Goal: Task Accomplishment & Management: Manage account settings

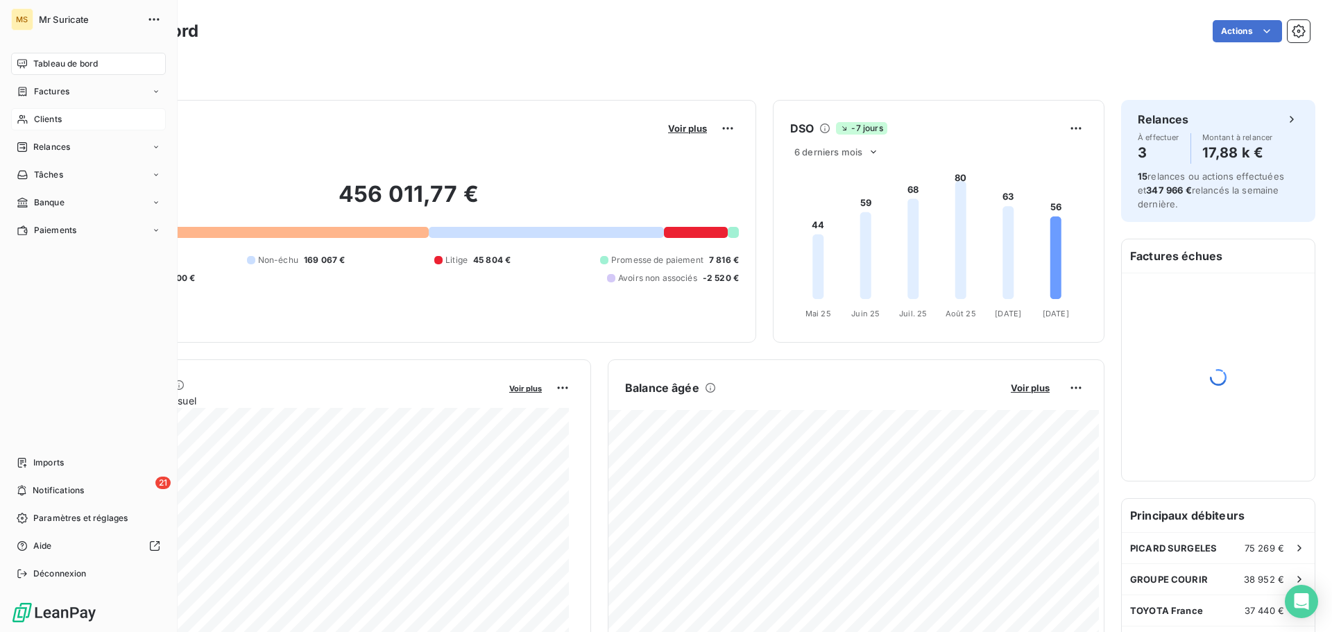
click at [21, 122] on icon at bounding box center [23, 119] width 12 height 11
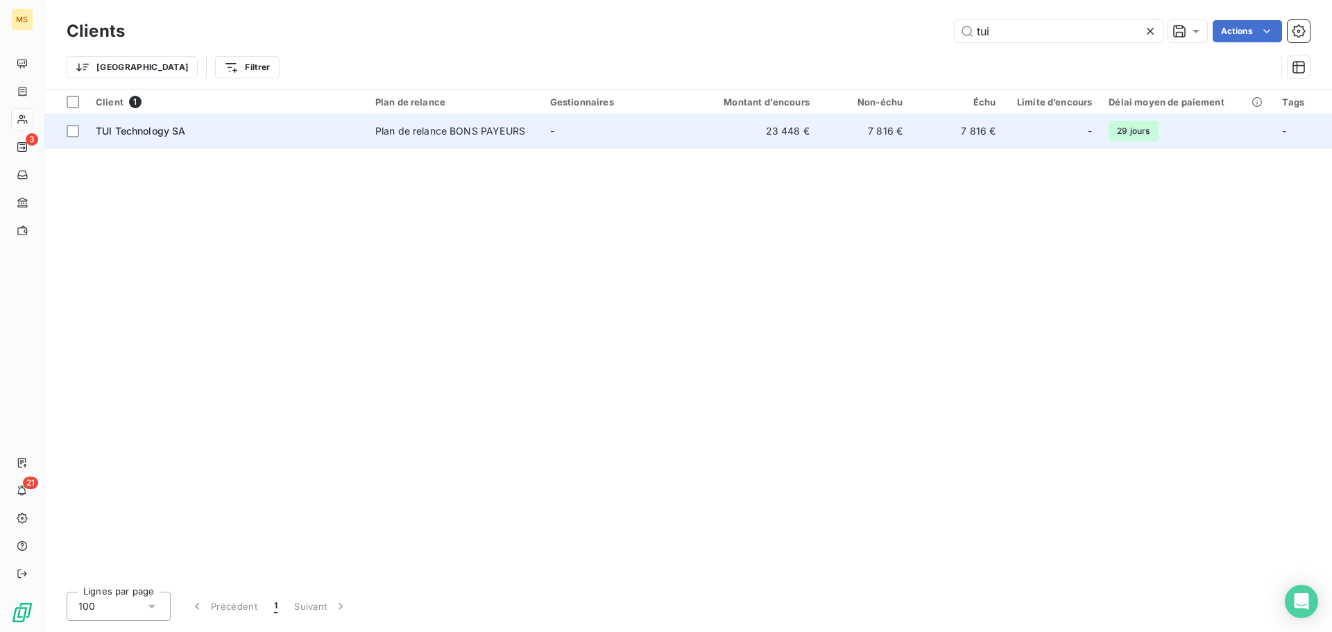
type input "tui"
click at [463, 135] on div "Plan de relance BONS PAYEURS" at bounding box center [450, 131] width 150 height 14
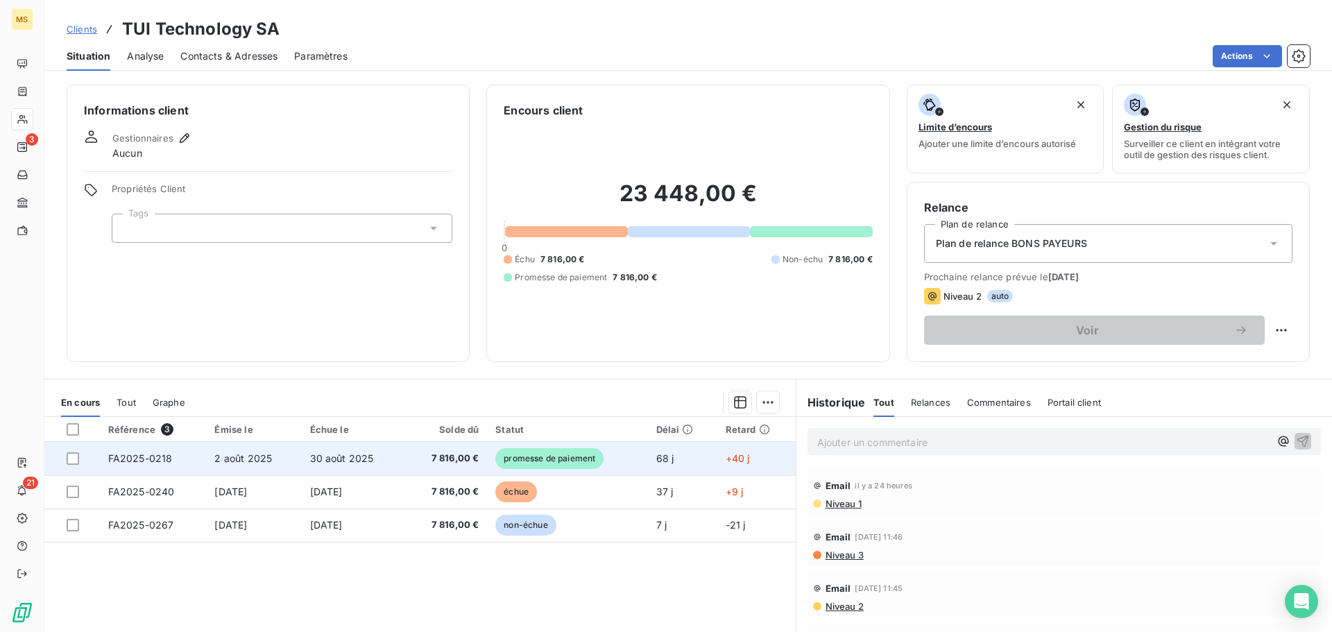
click at [289, 464] on td "2 août 2025" at bounding box center [253, 458] width 95 height 33
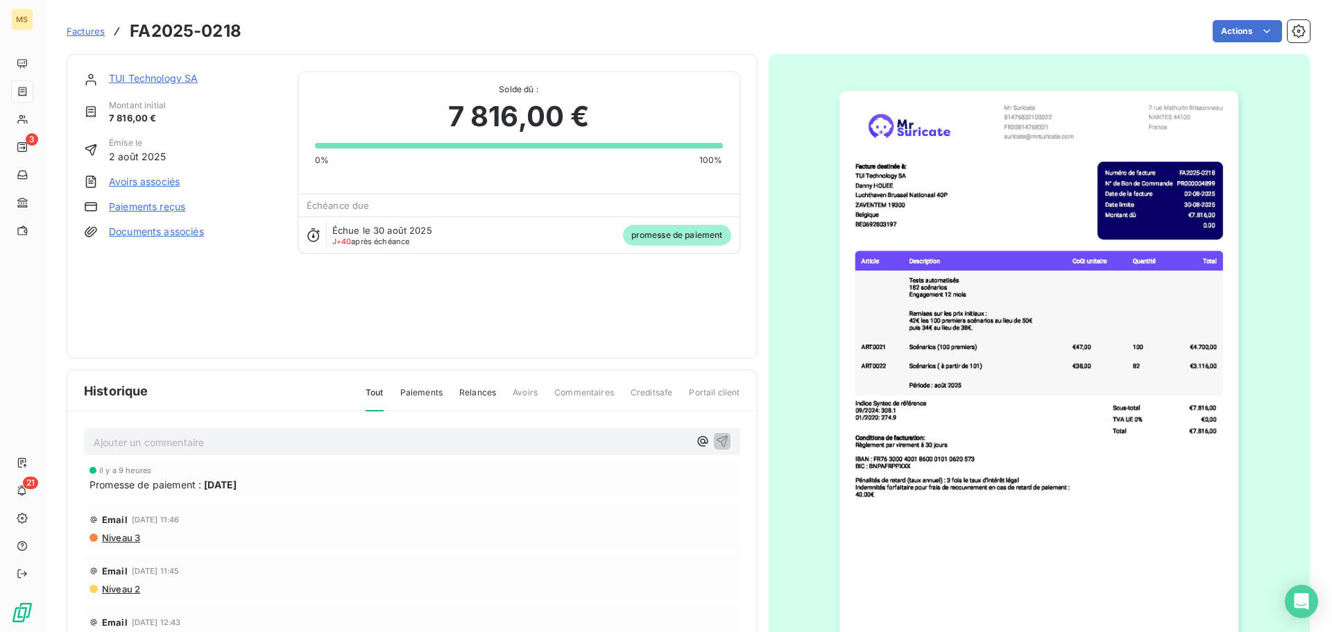
click at [162, 208] on link "Paiements reçus" at bounding box center [147, 207] width 76 height 14
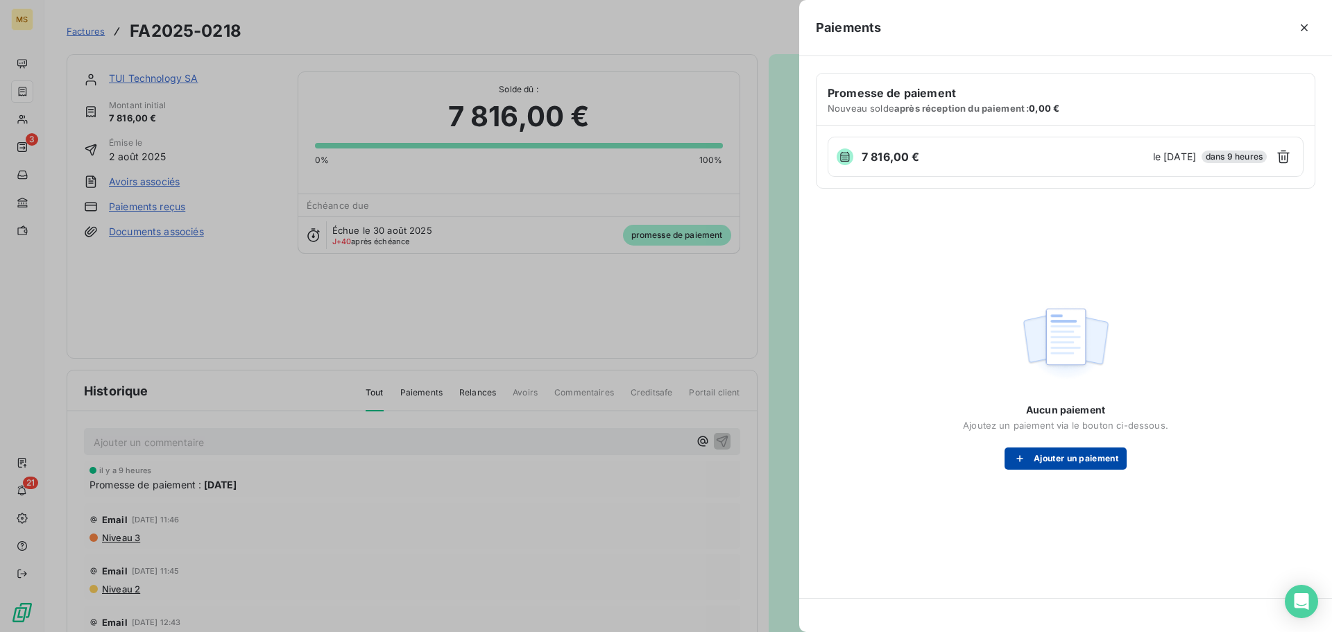
click at [1032, 452] on button "Ajouter un paiement" at bounding box center [1065, 458] width 122 height 22
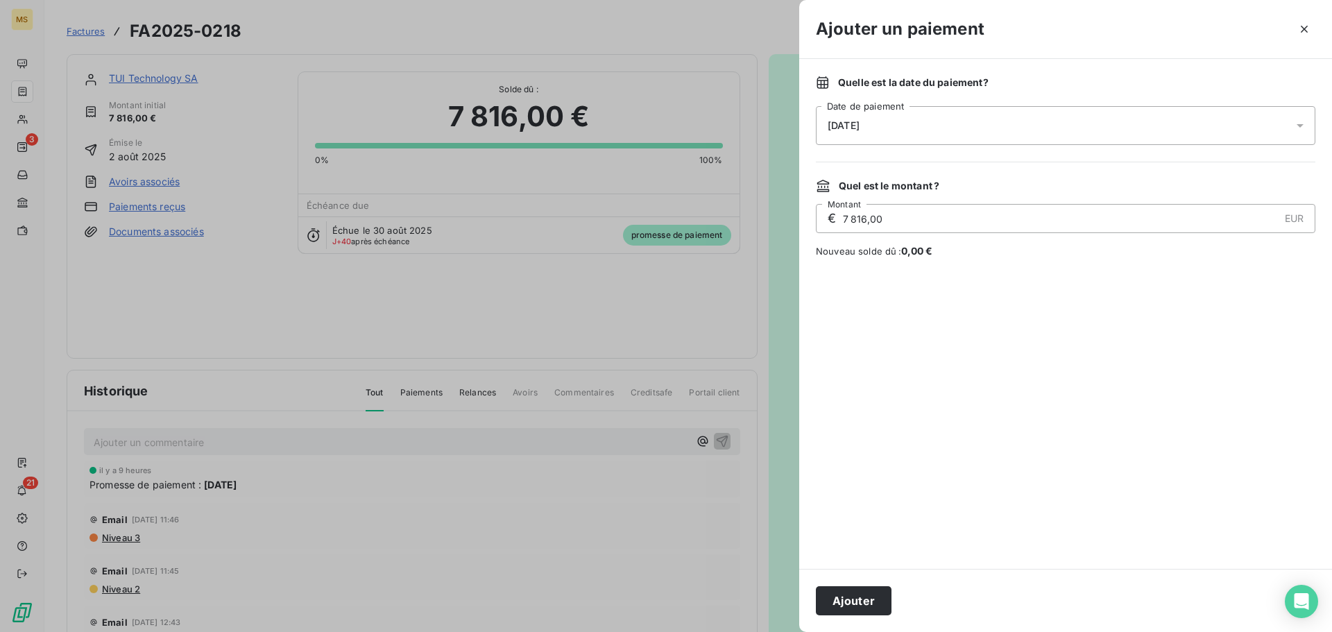
click at [913, 127] on div "[DATE]" at bounding box center [1065, 125] width 499 height 39
click at [933, 274] on button "9" at bounding box center [939, 269] width 28 height 28
click at [861, 599] on button "Ajouter" at bounding box center [854, 600] width 76 height 29
